Goal: Find specific fact: Find specific fact

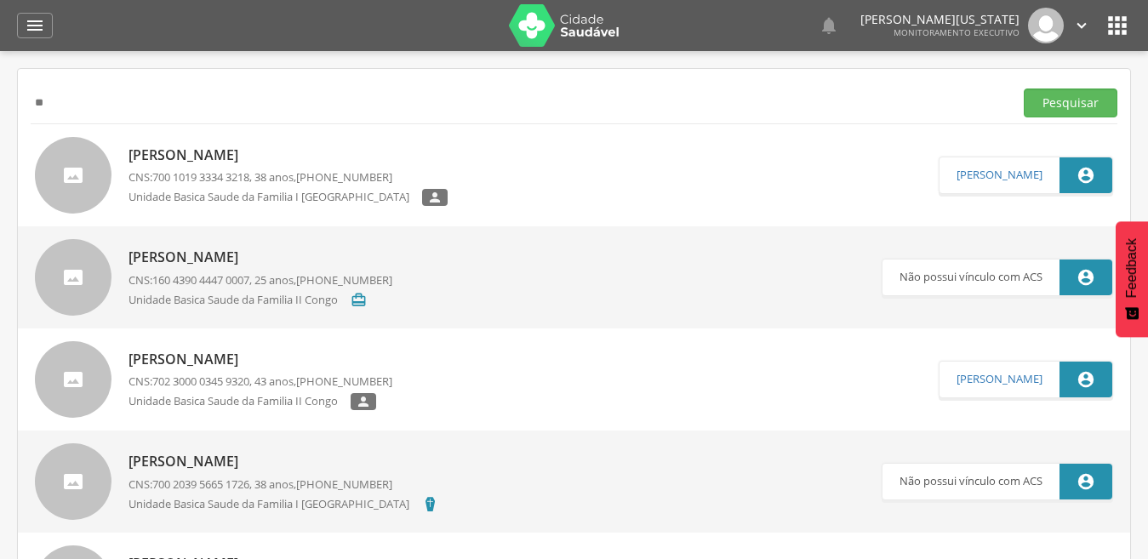
type input "*"
type input "********"
click at [1024, 88] on button "Pesquisar" at bounding box center [1071, 102] width 94 height 29
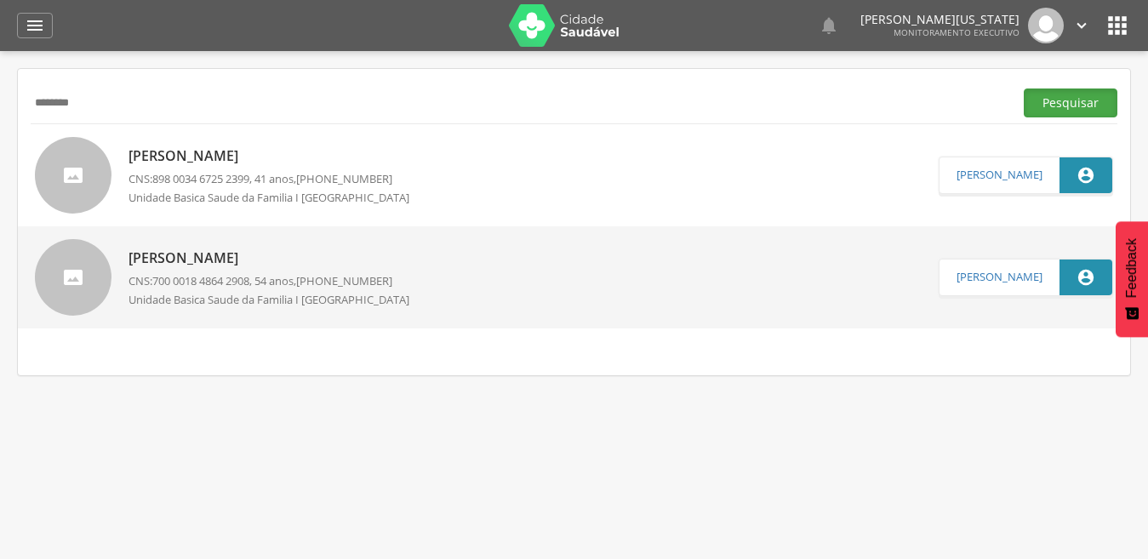
click at [1107, 95] on button "Pesquisar" at bounding box center [1071, 102] width 94 height 29
click at [259, 254] on p "[PERSON_NAME]" at bounding box center [275, 258] width 294 height 20
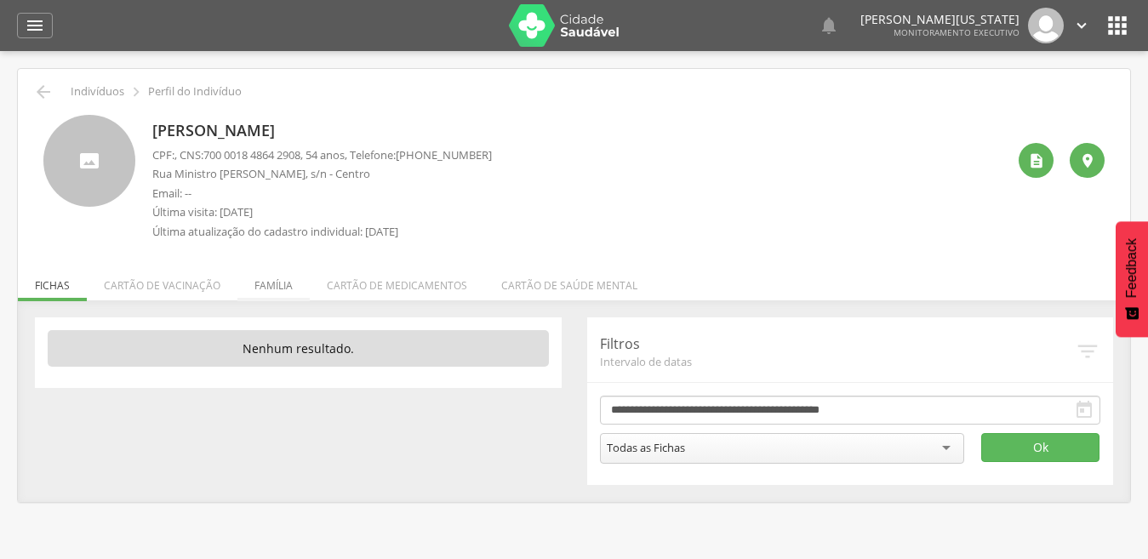
click at [265, 288] on li "Família" at bounding box center [273, 281] width 72 height 40
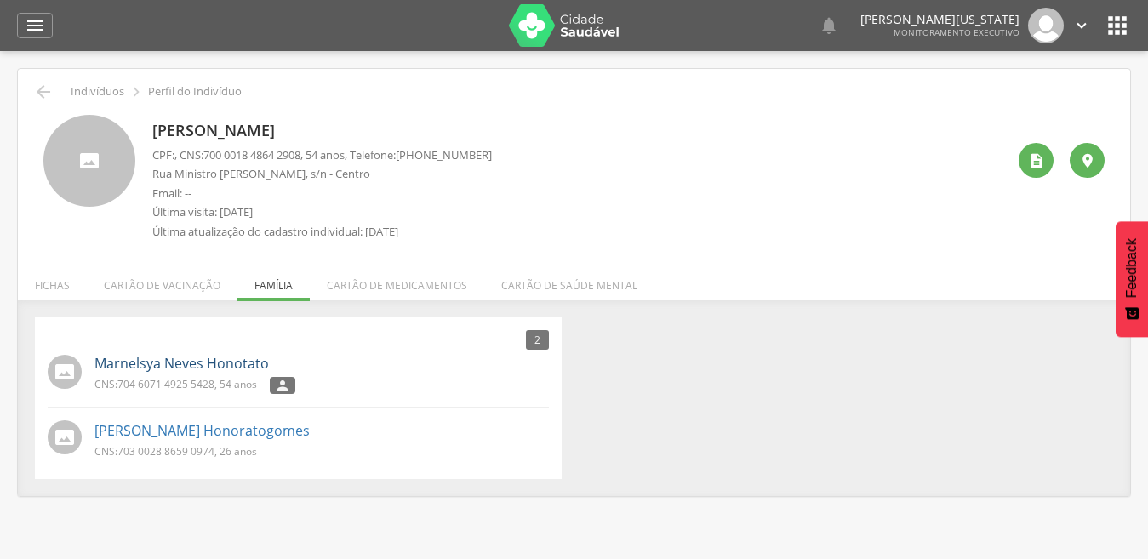
click at [95, 360] on link "Marnelsya Neves Honotato" at bounding box center [181, 364] width 174 height 20
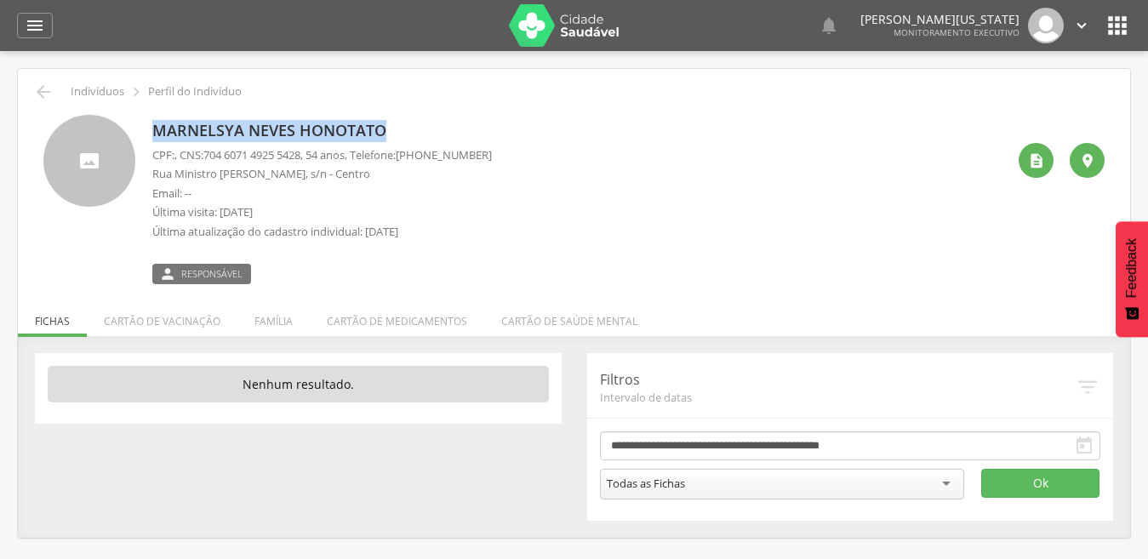
drag, startPoint x: 149, startPoint y: 131, endPoint x: 395, endPoint y: 123, distance: 246.0
click at [395, 123] on div "Marnelsya Neves Honotato CPF: , CNS: [PHONE_NUMBER] , 54 anos, Telefone: [PHONE…" at bounding box center [573, 199] width 1061 height 169
copy p "Marnelsya Neves Honotato"
